Goal: Task Accomplishment & Management: Use online tool/utility

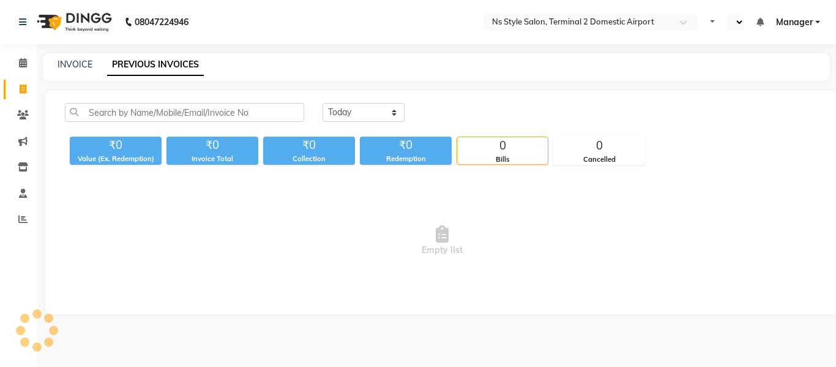
select select "en"
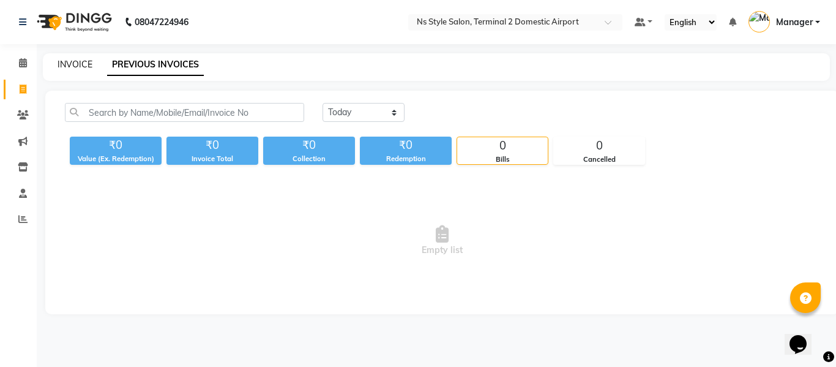
click at [78, 62] on link "INVOICE" at bounding box center [75, 64] width 35 height 11
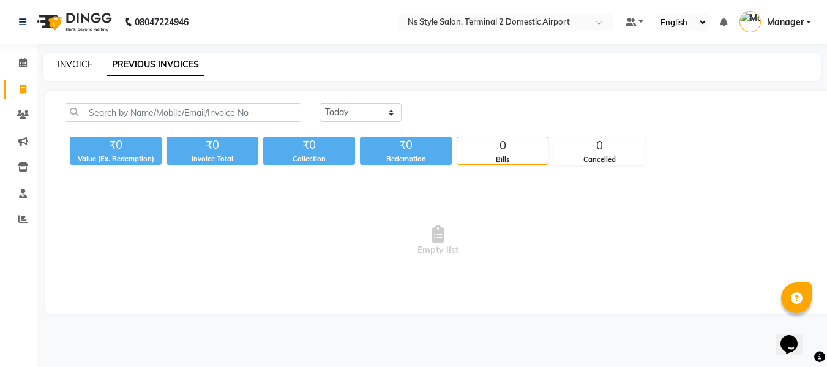
select select "service"
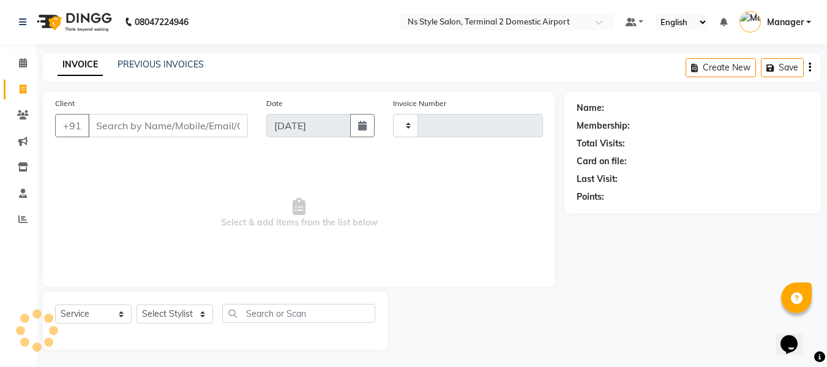
scroll to position [1, 0]
type input "2220"
select select "5661"
